Goal: Information Seeking & Learning: Check status

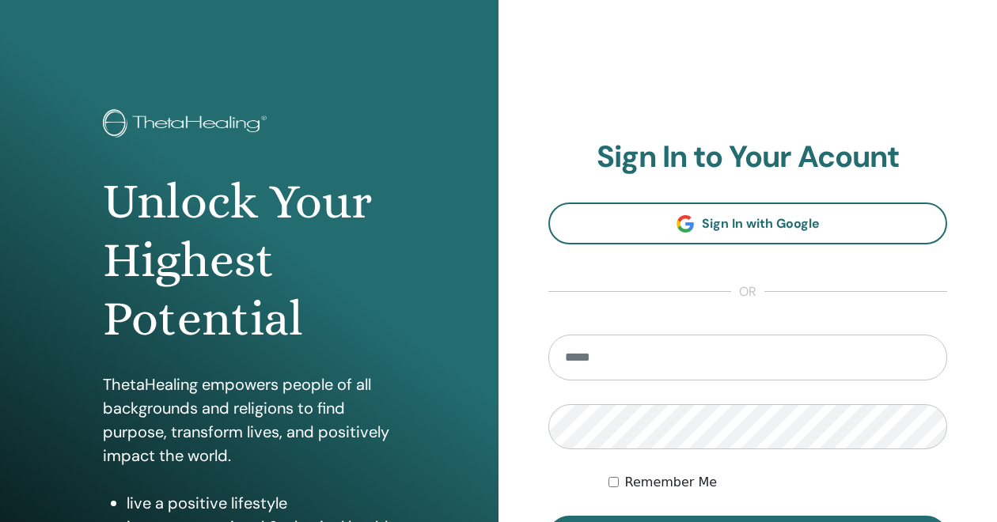
click at [586, 365] on input "email" at bounding box center [747, 358] width 399 height 46
type input "**********"
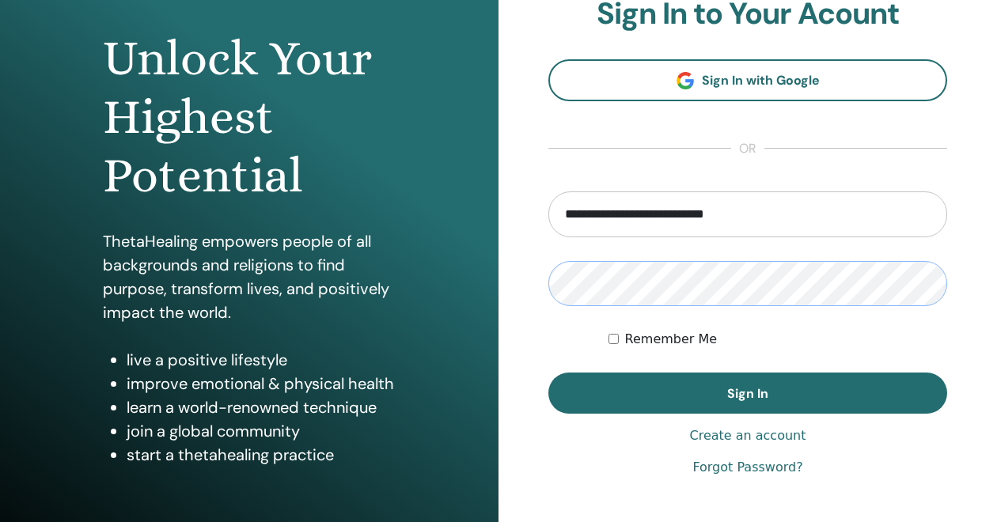
scroll to position [144, 0]
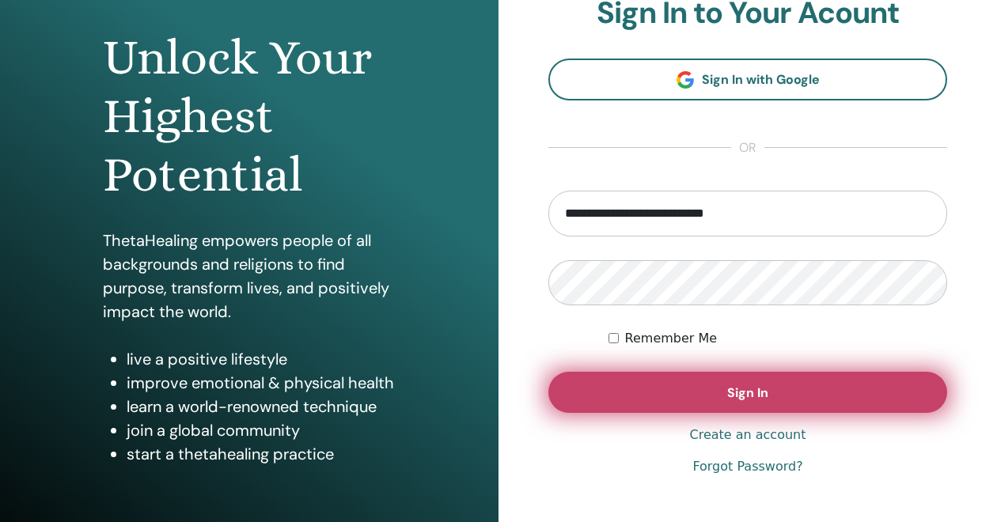
click at [649, 399] on button "Sign In" at bounding box center [747, 392] width 399 height 41
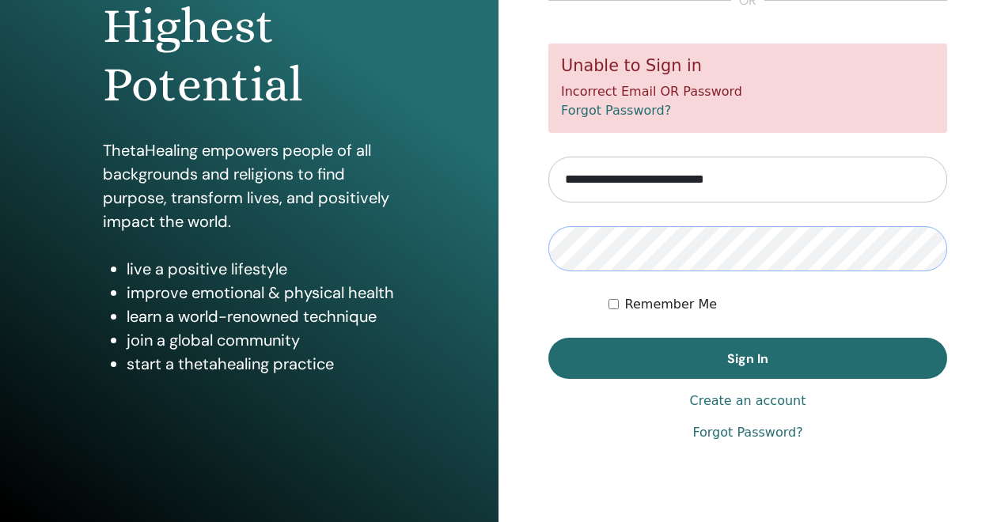
scroll to position [237, 0]
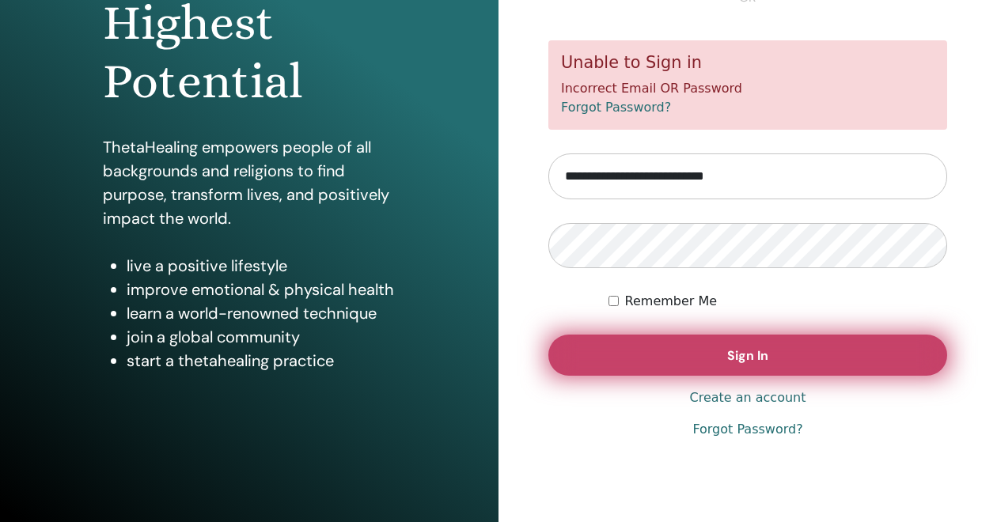
click at [722, 364] on button "Sign In" at bounding box center [747, 355] width 399 height 41
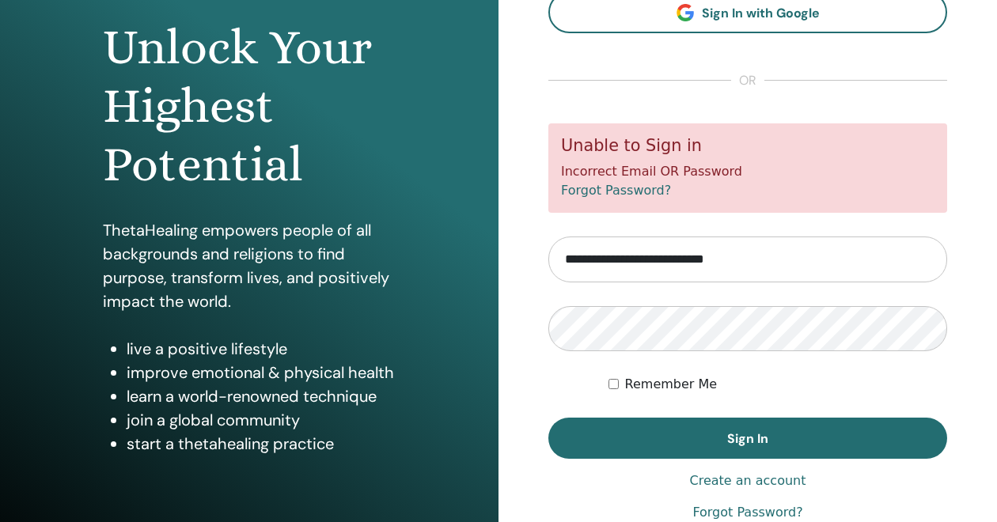
scroll to position [156, 0]
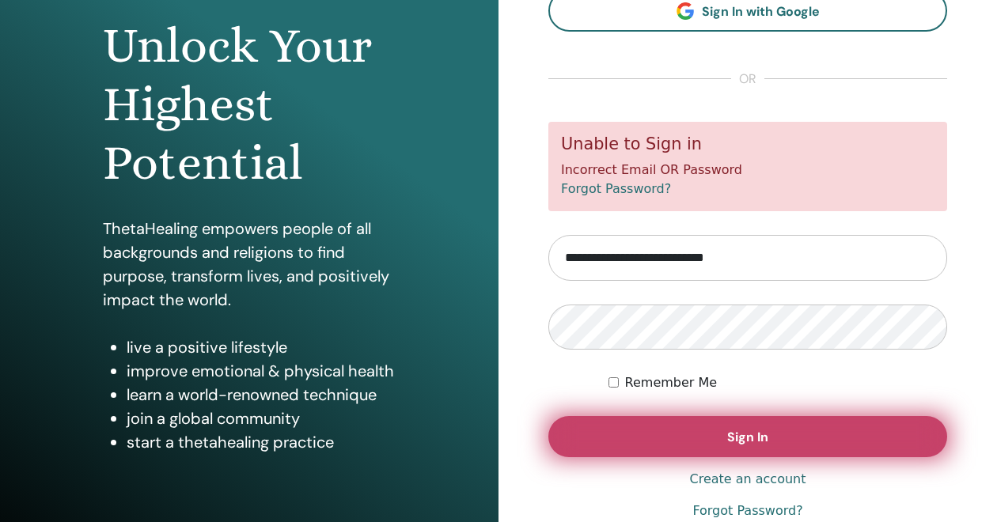
click at [598, 443] on button "Sign In" at bounding box center [747, 436] width 399 height 41
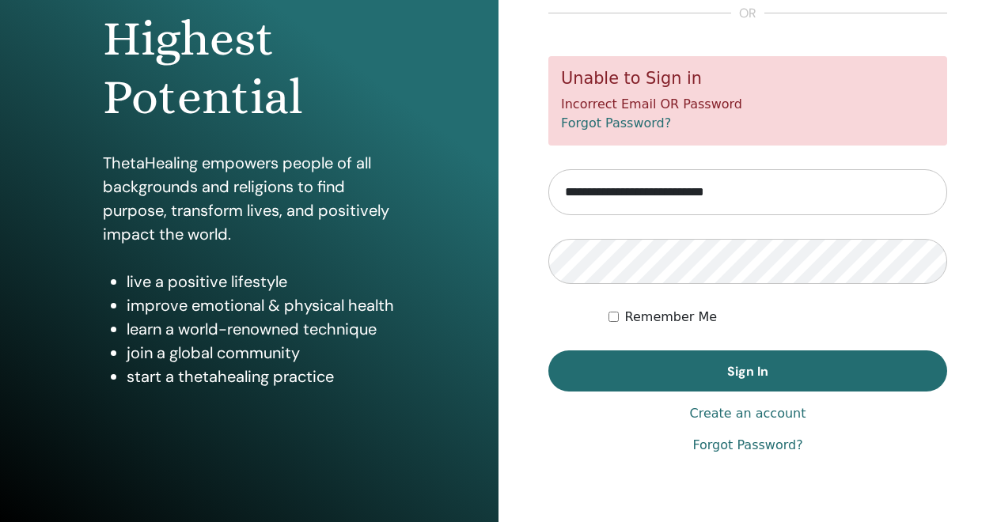
scroll to position [237, 0]
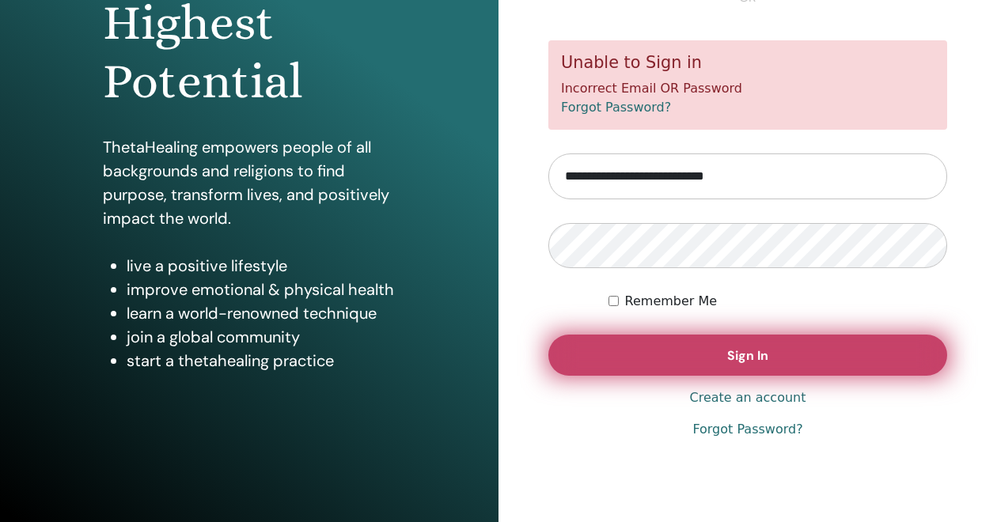
click at [663, 365] on button "Sign In" at bounding box center [747, 355] width 399 height 41
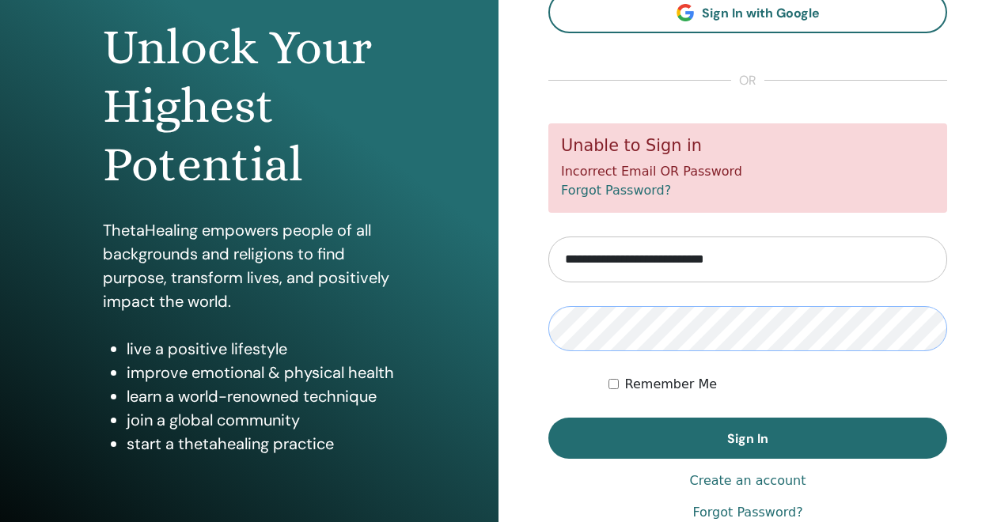
scroll to position [237, 0]
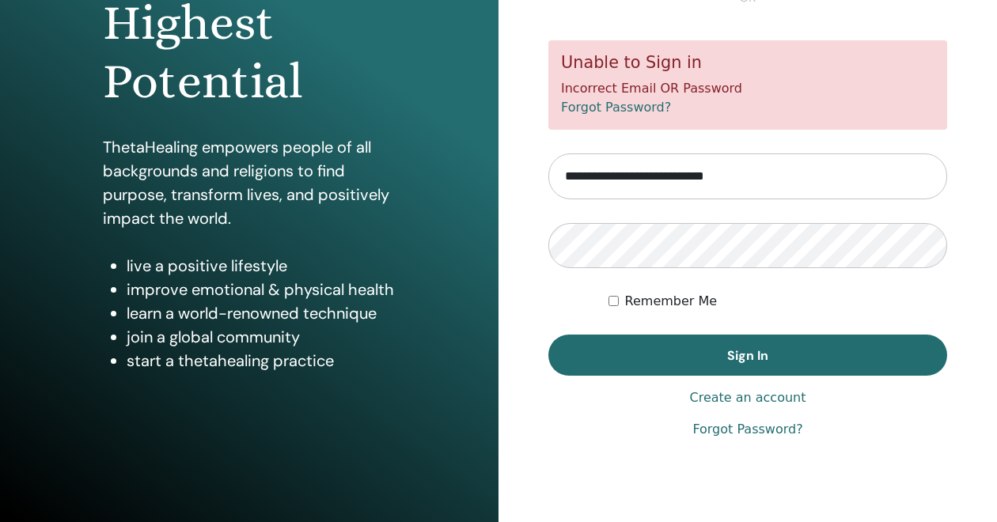
click at [724, 433] on link "Forgot Password?" at bounding box center [748, 429] width 110 height 19
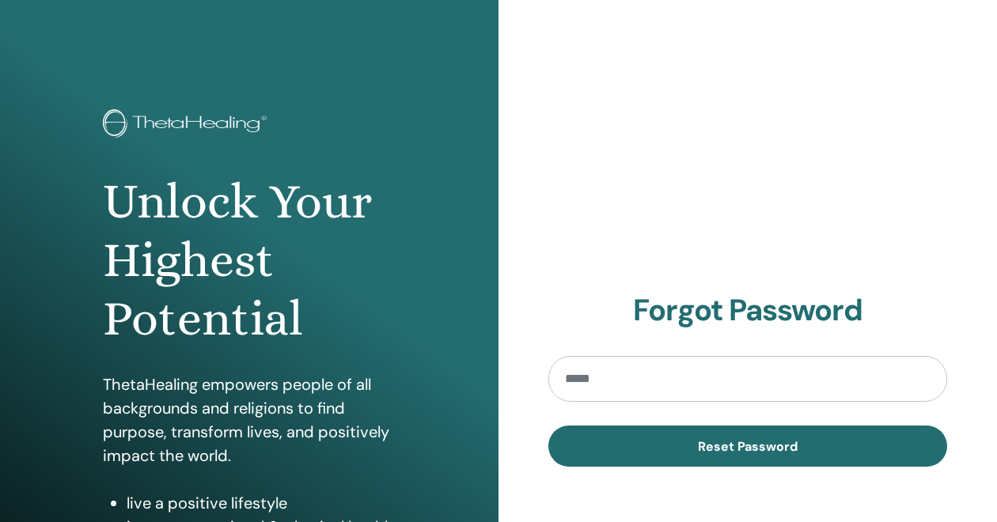
click at [591, 374] on input "email" at bounding box center [747, 379] width 399 height 46
type input "**********"
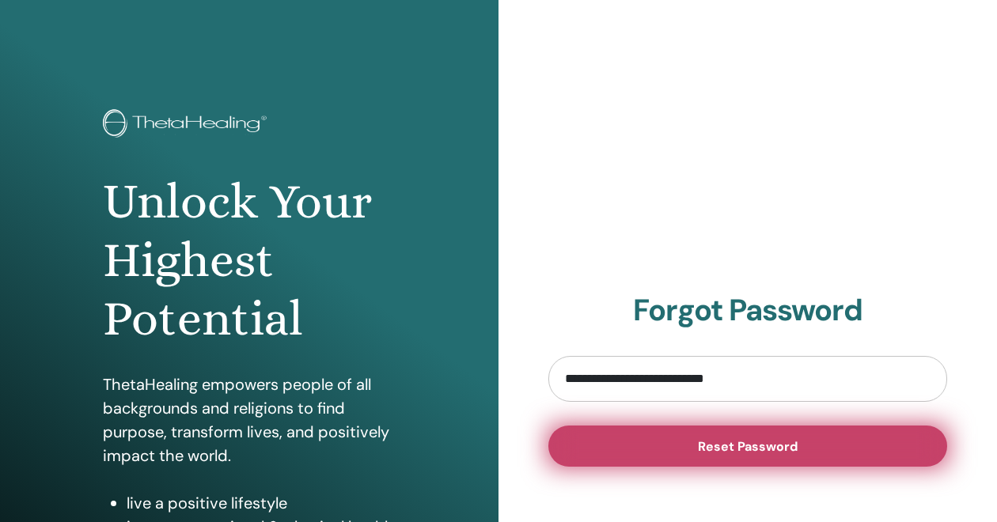
click at [653, 455] on button "Reset Password" at bounding box center [747, 446] width 399 height 41
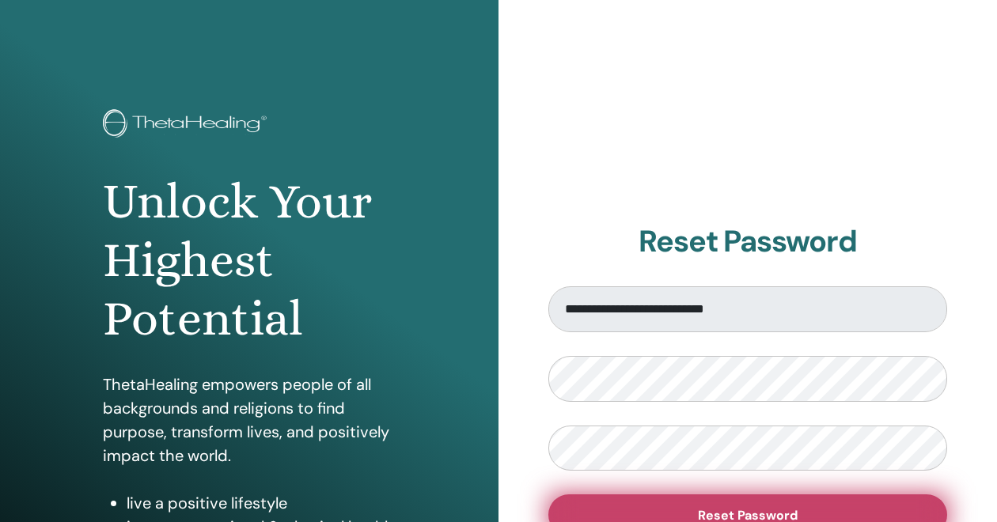
click at [794, 510] on span "Reset Password" at bounding box center [748, 515] width 100 height 17
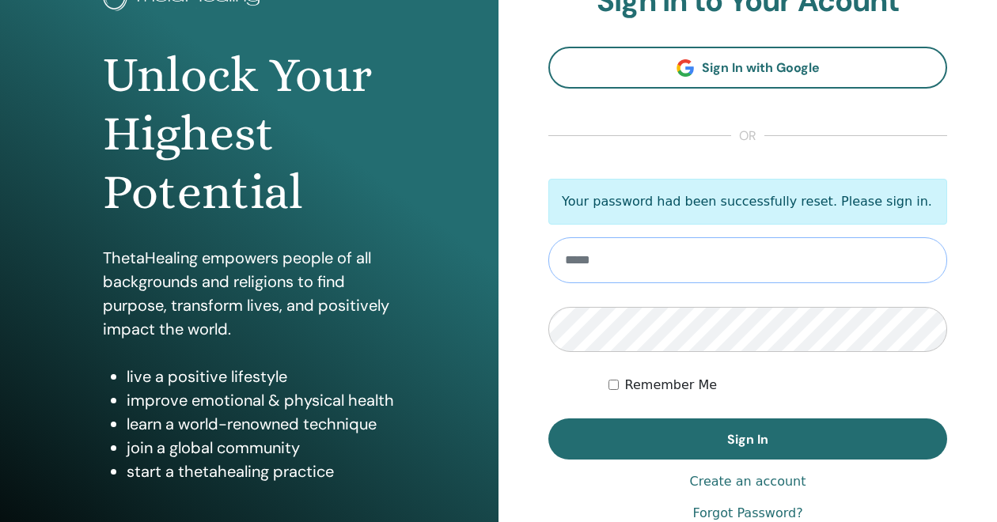
scroll to position [130, 0]
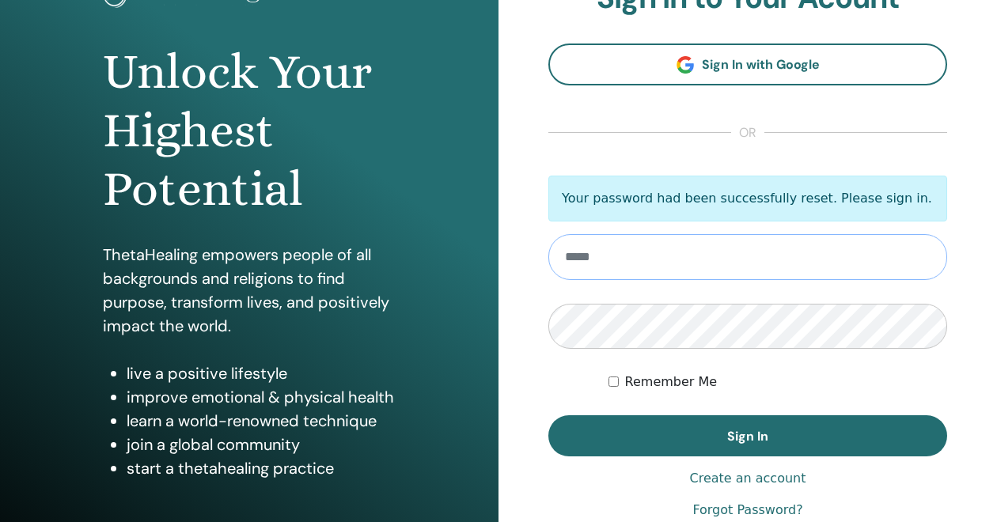
type input "**********"
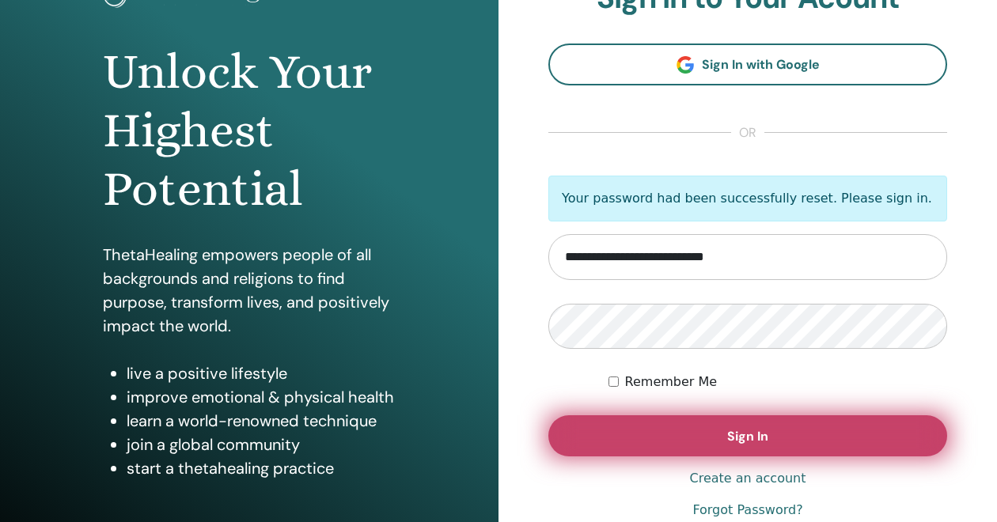
click at [665, 441] on button "Sign In" at bounding box center [747, 436] width 399 height 41
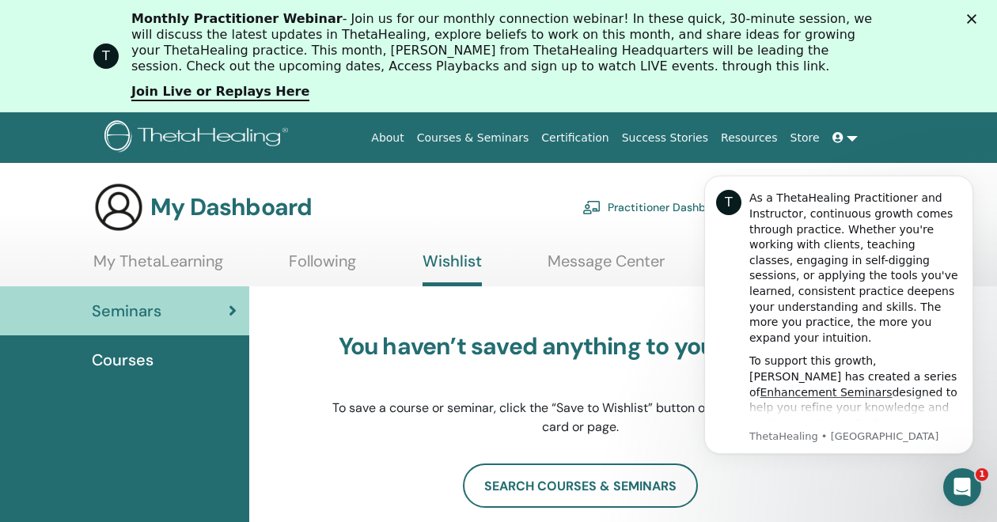
click at [126, 216] on img at bounding box center [118, 207] width 51 height 51
click at [162, 268] on link "My ThetaLearning" at bounding box center [158, 267] width 130 height 31
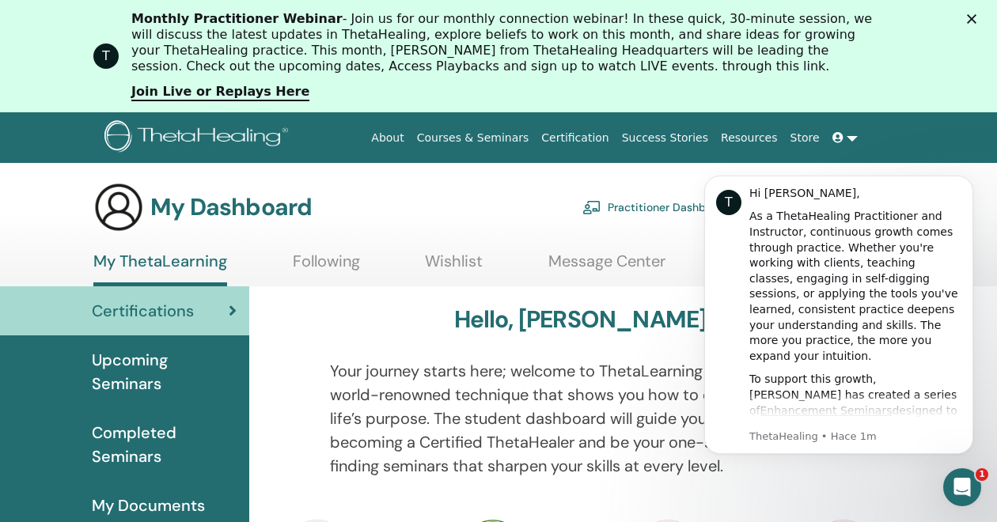
click at [145, 321] on span "Certifications" at bounding box center [143, 311] width 102 height 24
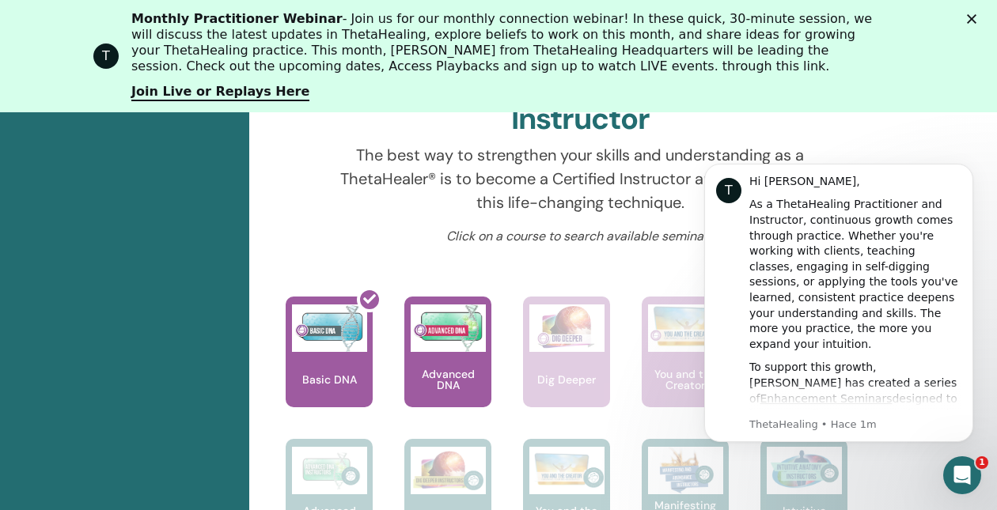
scroll to position [624, 0]
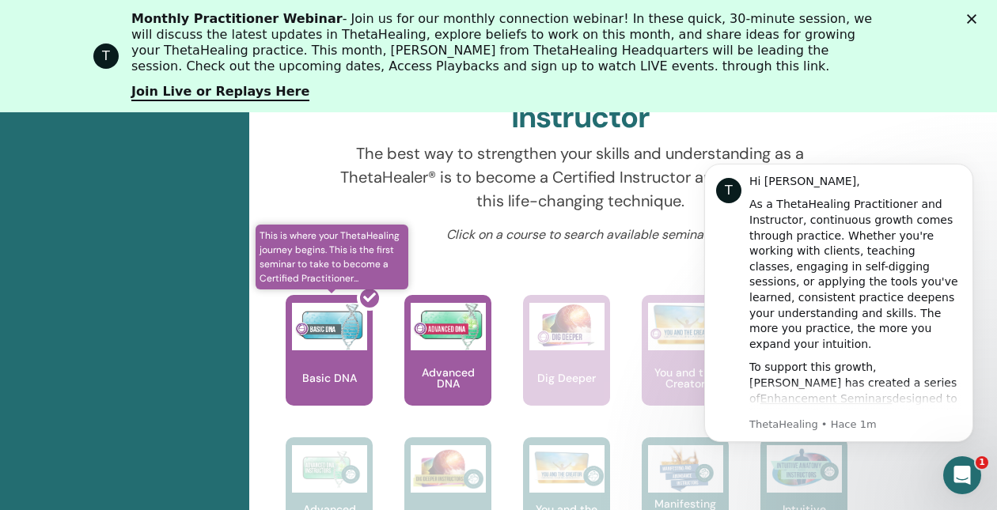
click at [336, 372] on div at bounding box center [338, 357] width 87 height 142
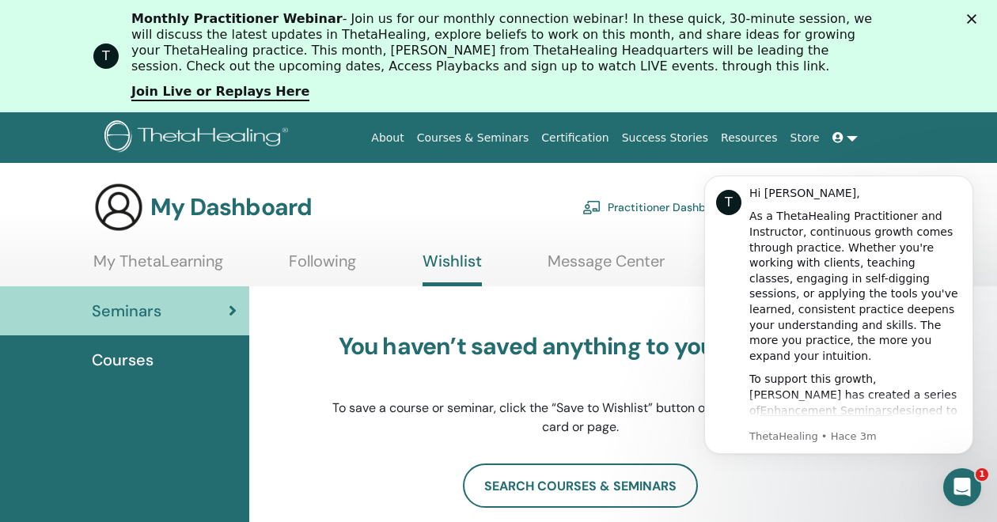
click at [677, 207] on link "Practitioner Dashboard" at bounding box center [656, 207] width 147 height 35
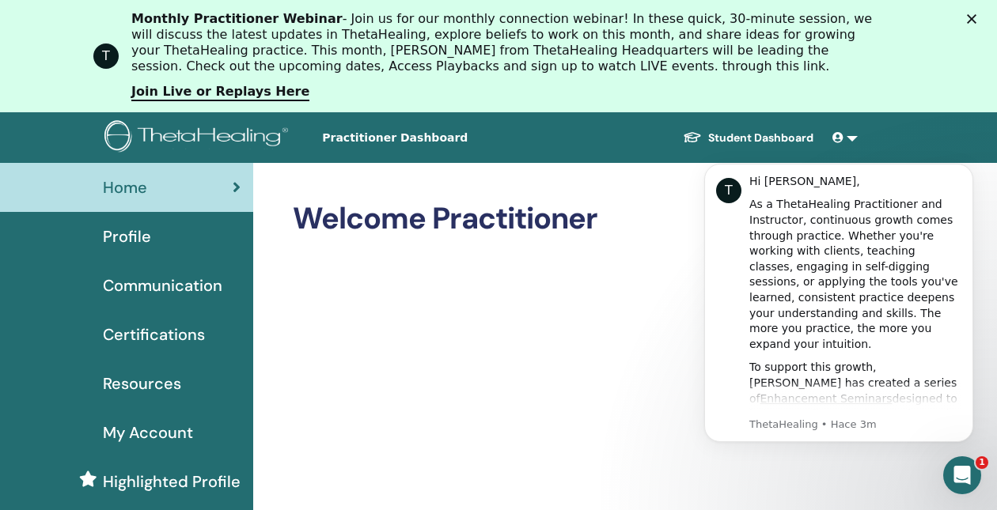
click at [737, 137] on link "Student Dashboard" at bounding box center [748, 137] width 156 height 29
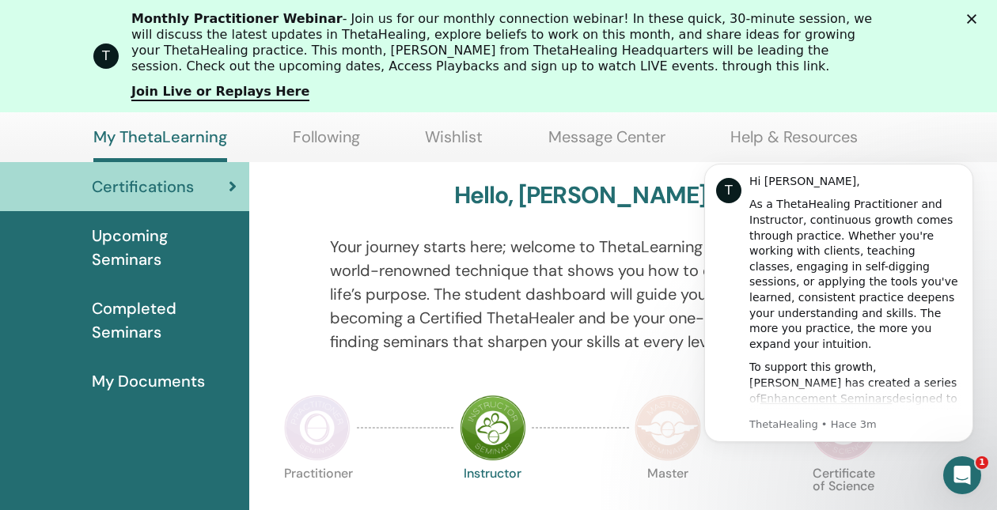
scroll to position [165, 0]
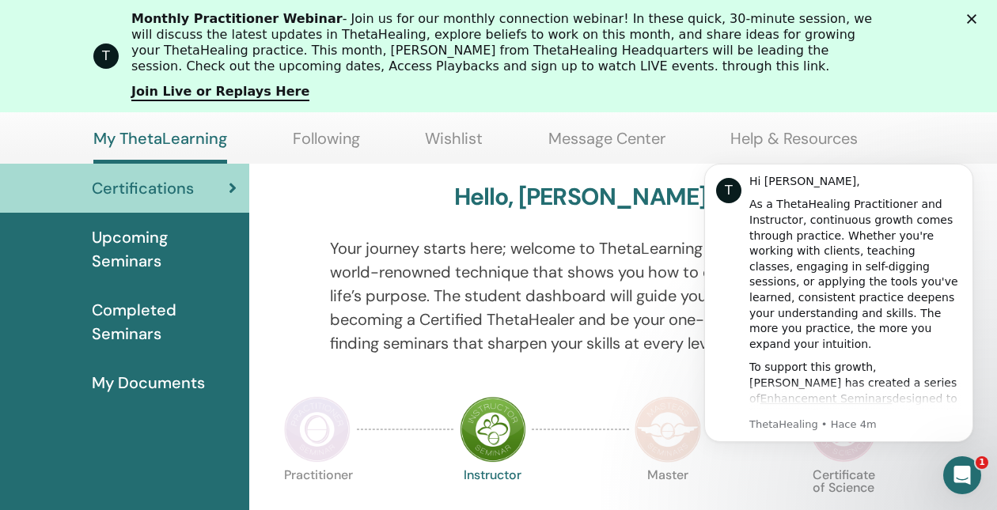
click at [166, 384] on span "My Documents" at bounding box center [148, 383] width 113 height 24
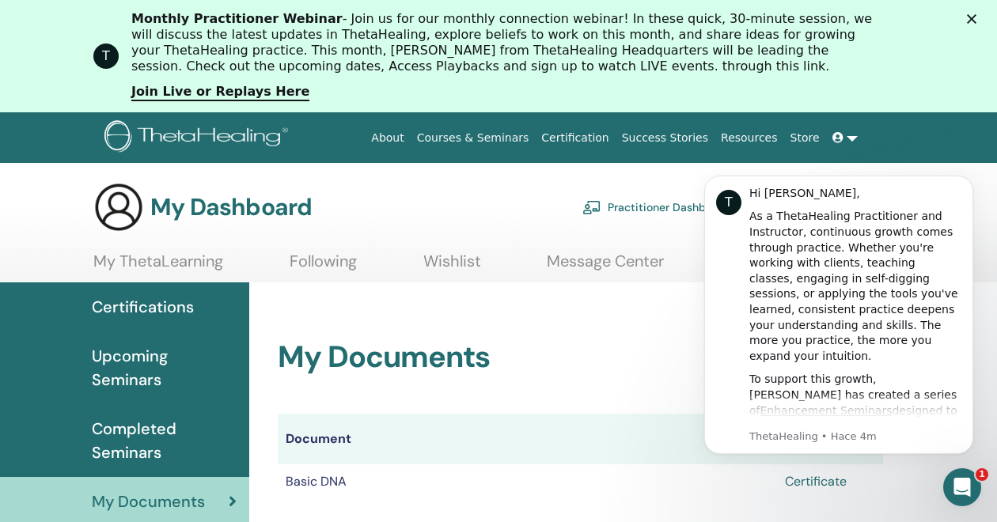
click at [818, 488] on link "Certificate" at bounding box center [816, 481] width 62 height 17
